Goal: Find specific page/section: Find specific page/section

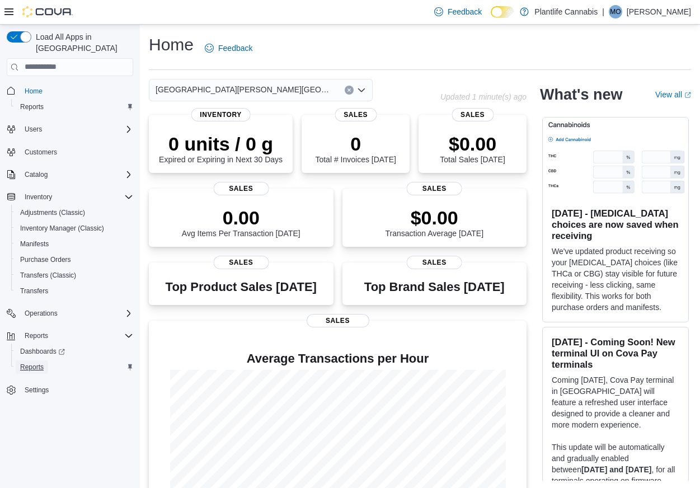
click at [32, 363] on span "Reports" at bounding box center [32, 367] width 24 height 9
